Goal: Browse casually: Explore the website without a specific task or goal

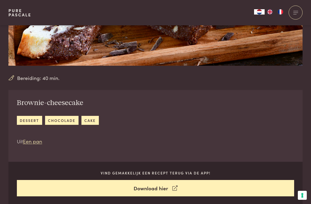
scroll to position [151, 0]
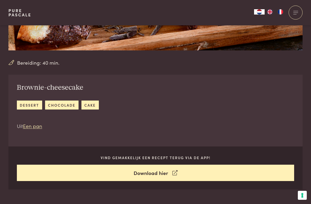
click at [174, 175] on icon at bounding box center [174, 173] width 5 height 8
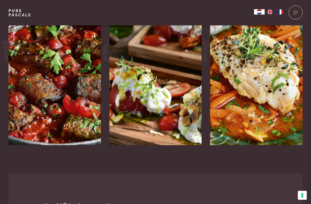
scroll to position [1209, 0]
click at [101, 160] on div at bounding box center [94, 167] width 14 height 14
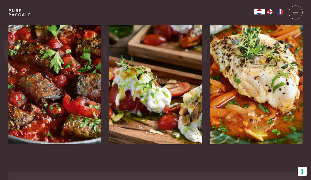
click at [142, 97] on img at bounding box center [155, 66] width 92 height 158
click at [247, 99] on img at bounding box center [256, 66] width 92 height 158
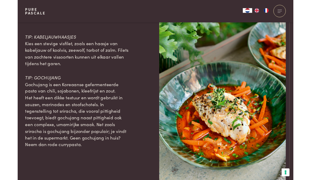
scroll to position [851, 0]
